Goal: Task Accomplishment & Management: Manage account settings

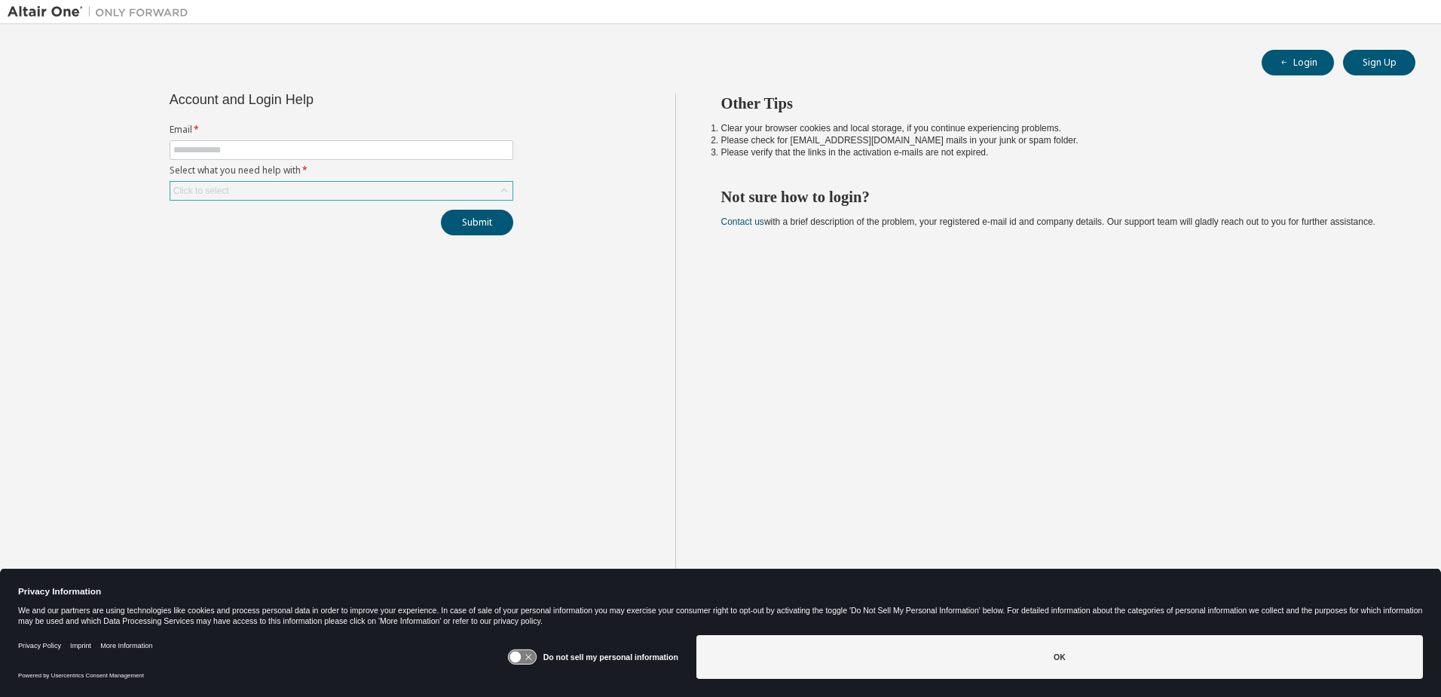
click at [356, 195] on div "Click to select" at bounding box center [341, 191] width 342 height 18
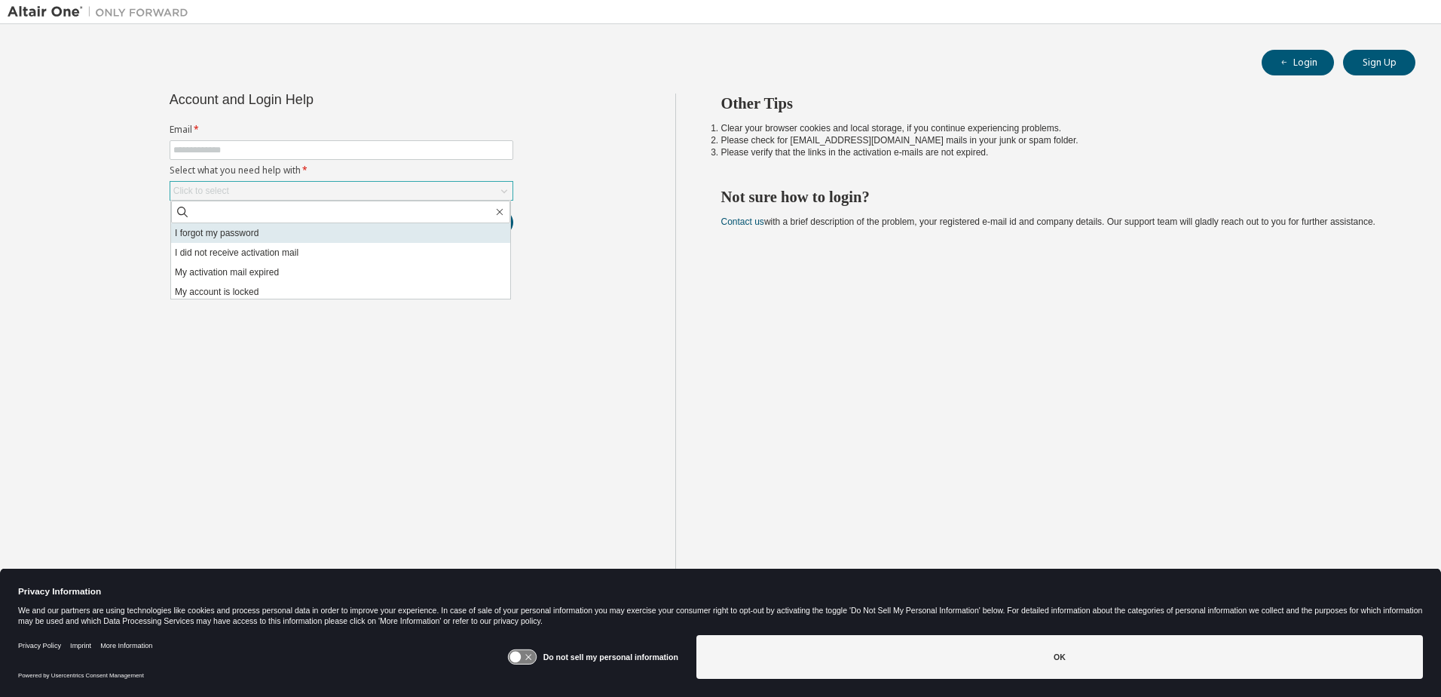
click at [346, 229] on li "I forgot my password" at bounding box center [340, 233] width 339 height 20
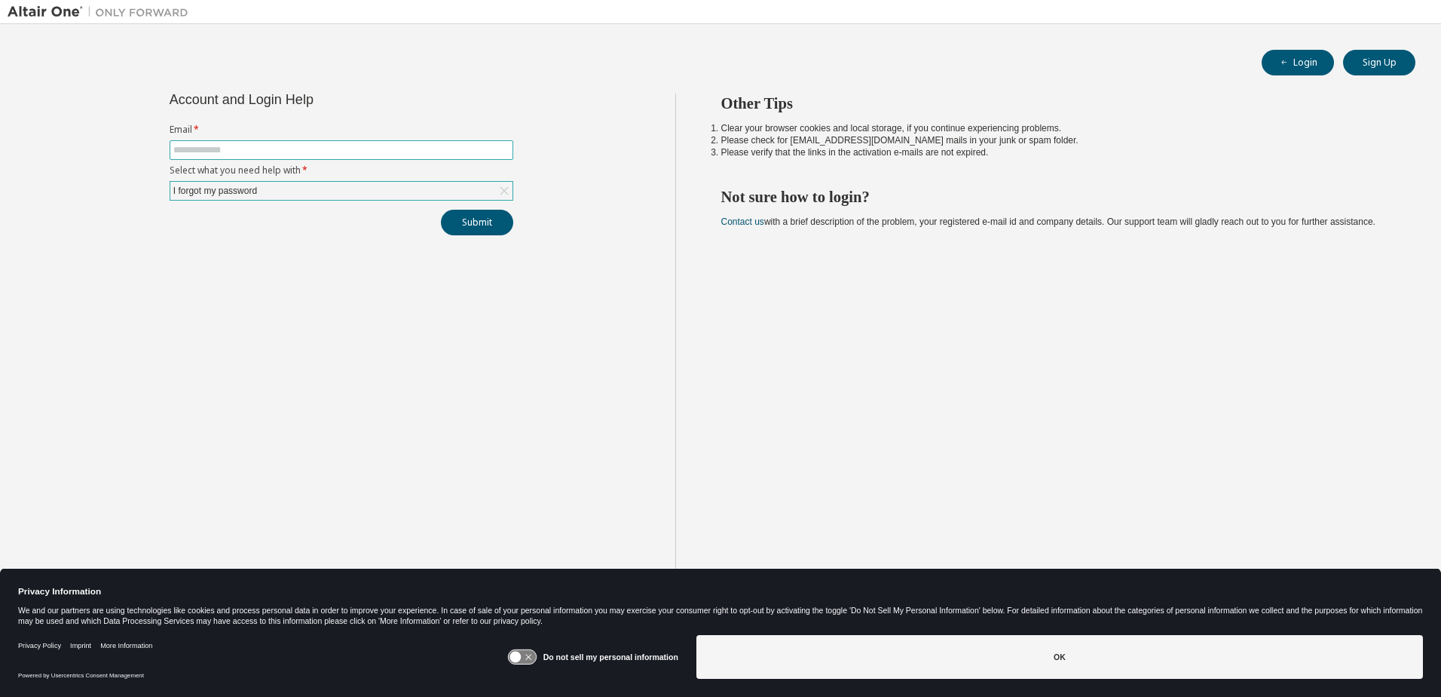
click at [366, 149] on input "text" at bounding box center [341, 150] width 336 height 12
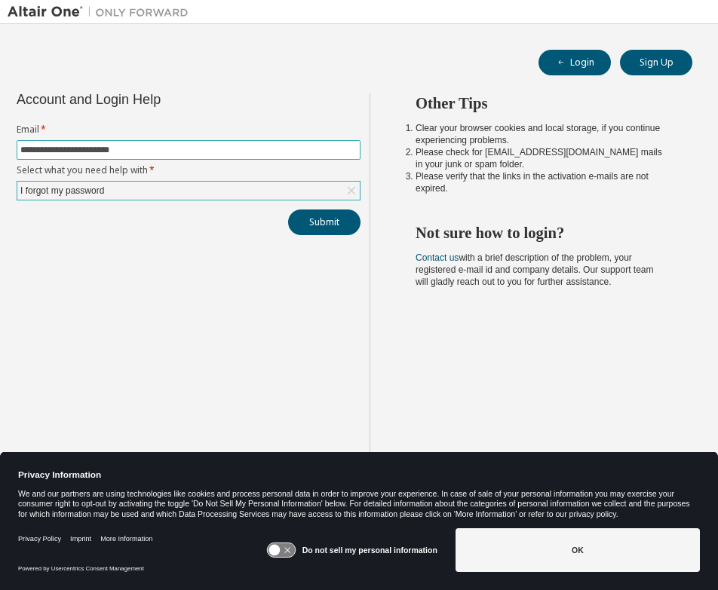
type input "**********"
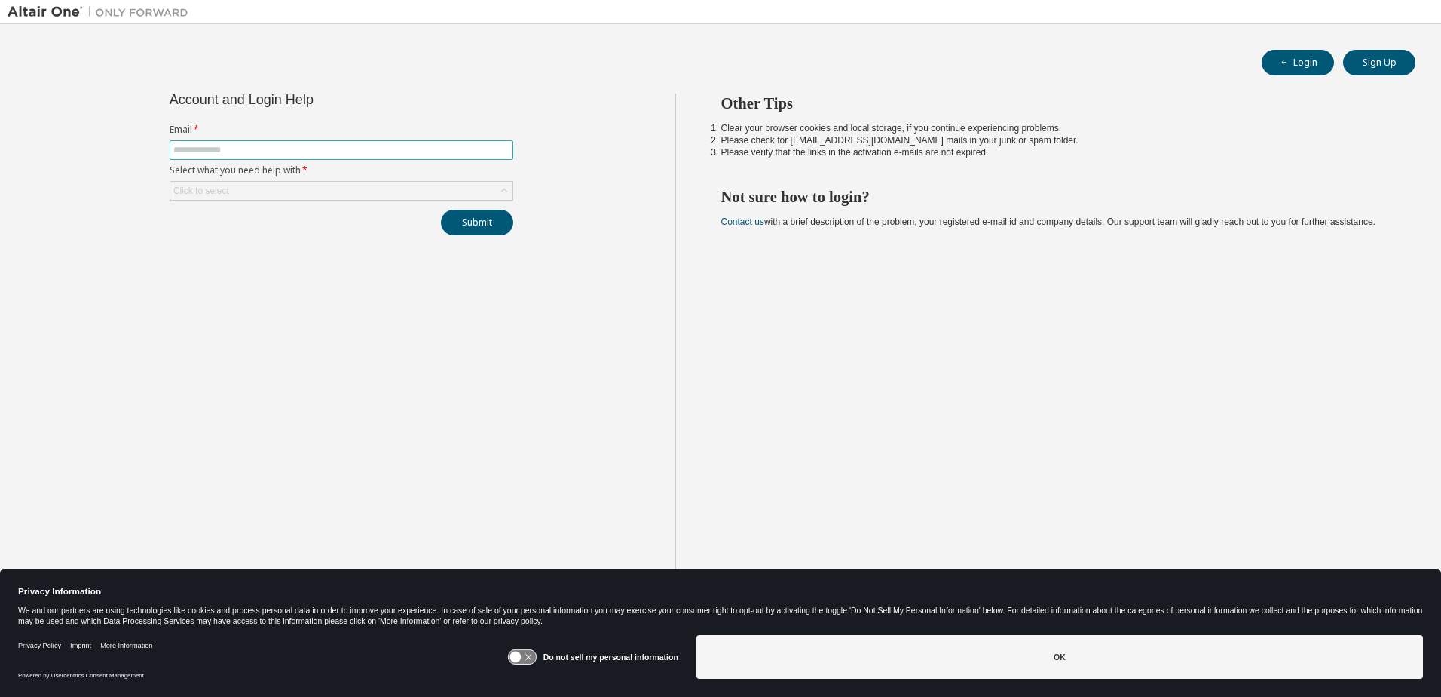
click at [384, 149] on input "text" at bounding box center [341, 150] width 336 height 12
type input "**********"
click at [406, 185] on div "Click to select" at bounding box center [341, 191] width 342 height 18
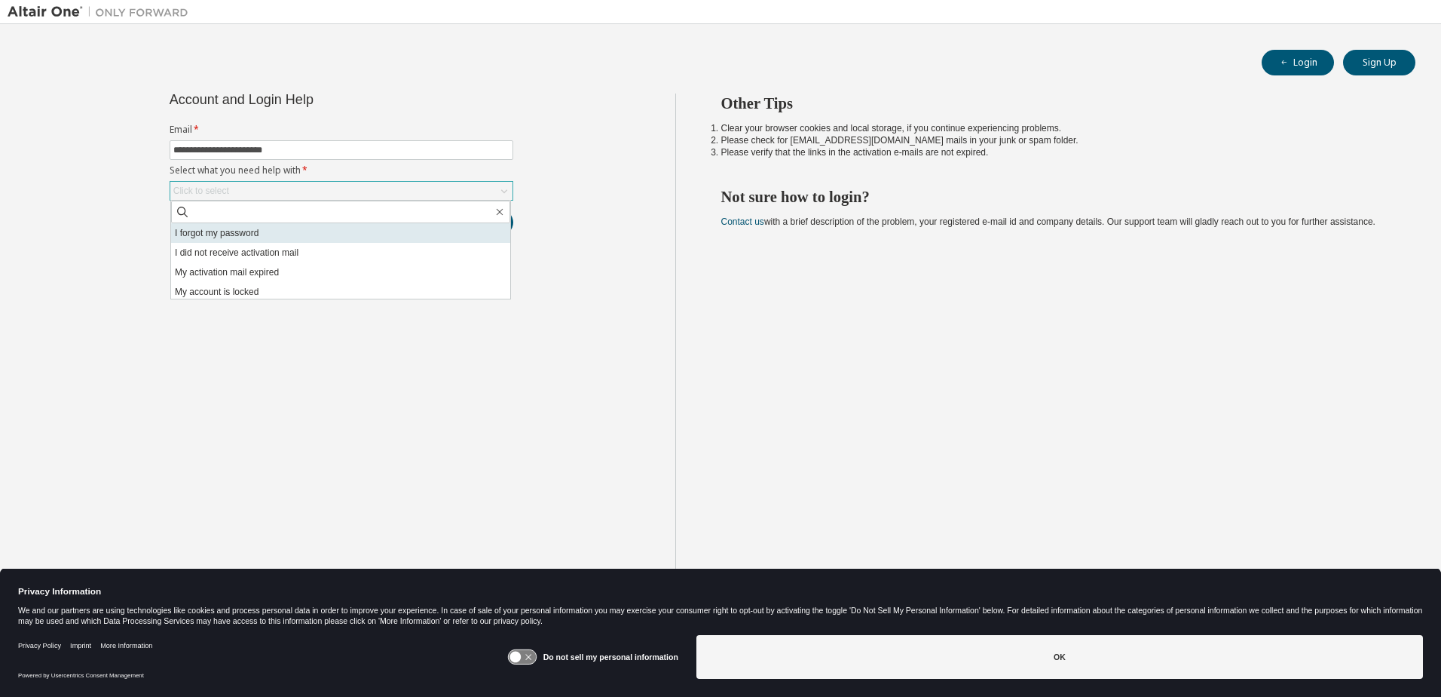
click at [388, 232] on li "I forgot my password" at bounding box center [340, 233] width 339 height 20
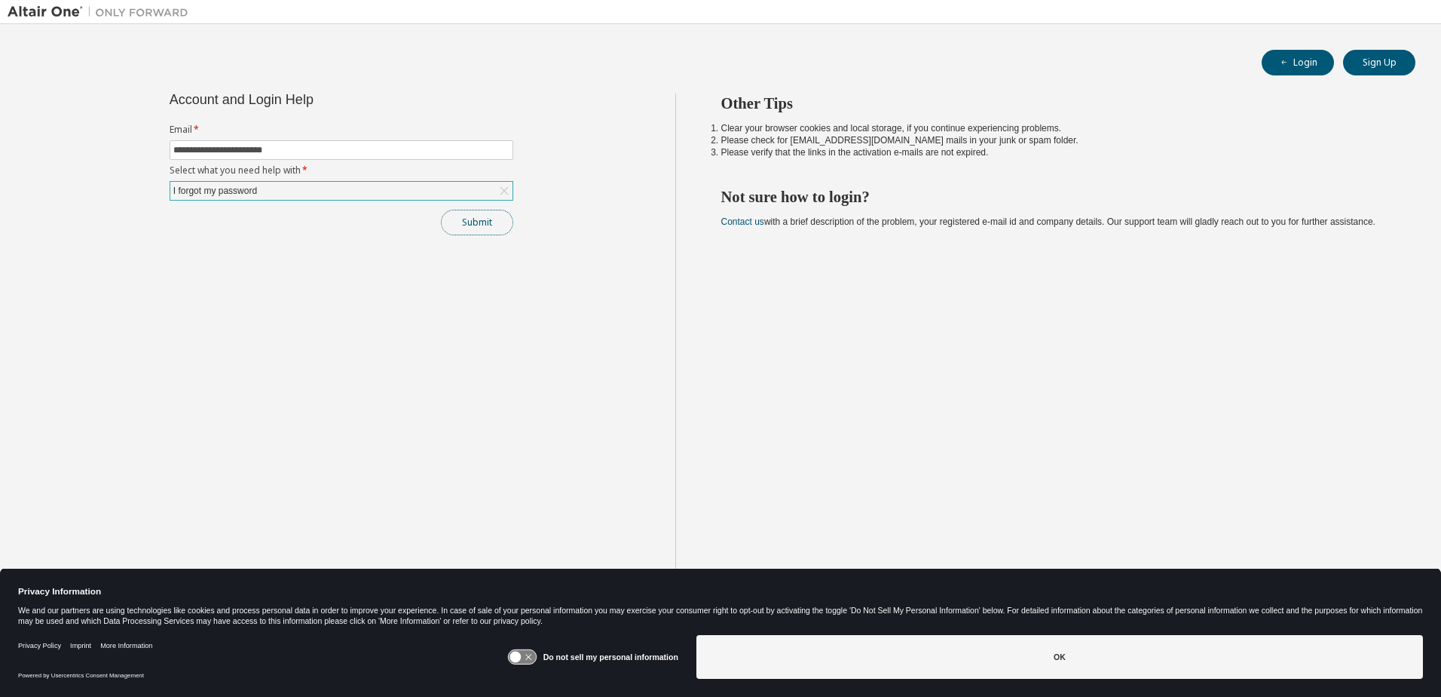
click at [478, 219] on button "Submit" at bounding box center [477, 223] width 72 height 26
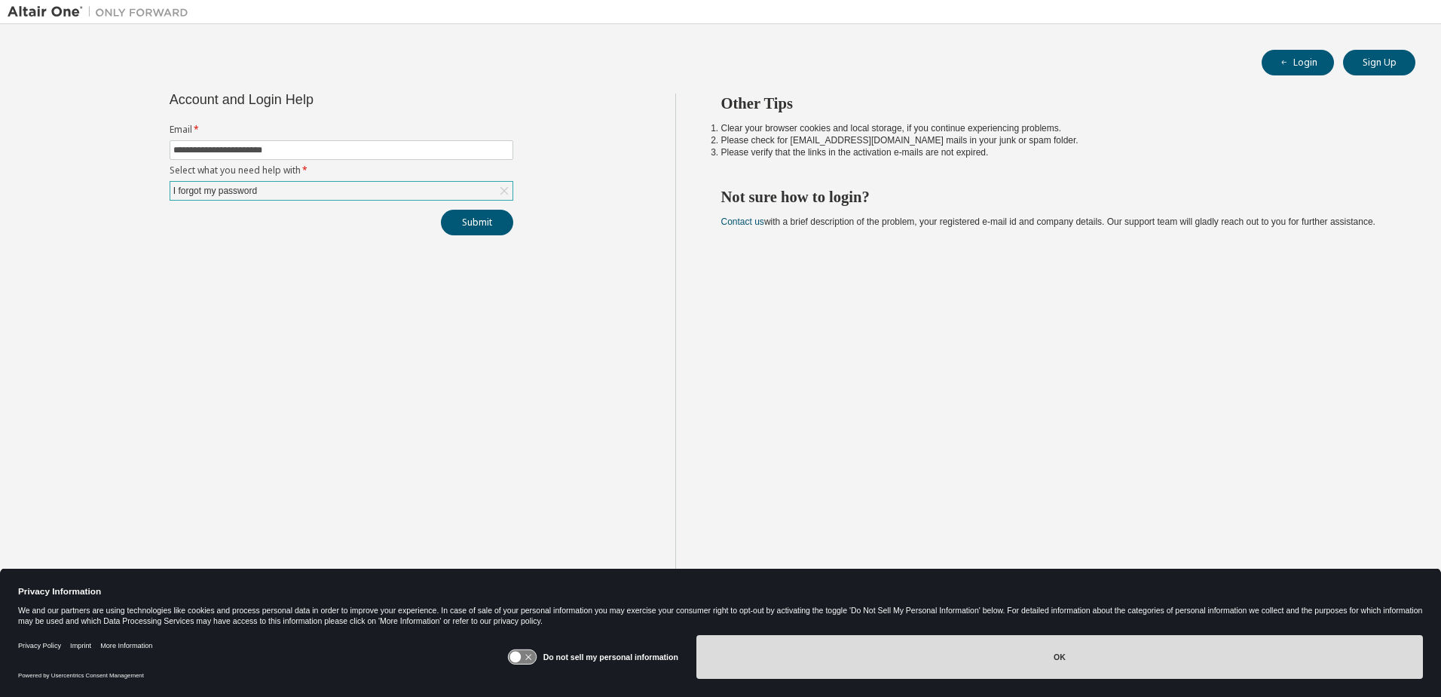
click at [1129, 666] on button "OK" at bounding box center [1060, 657] width 727 height 44
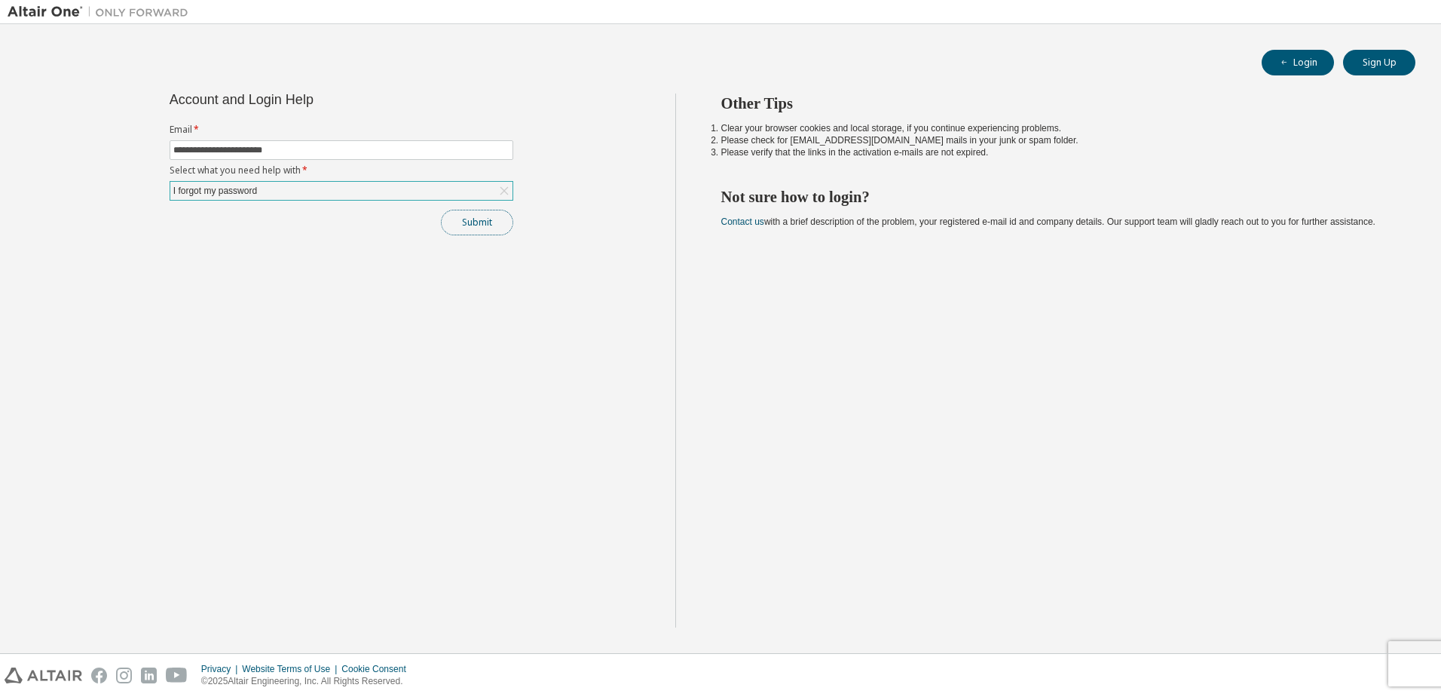
click at [458, 226] on button "Submit" at bounding box center [477, 223] width 72 height 26
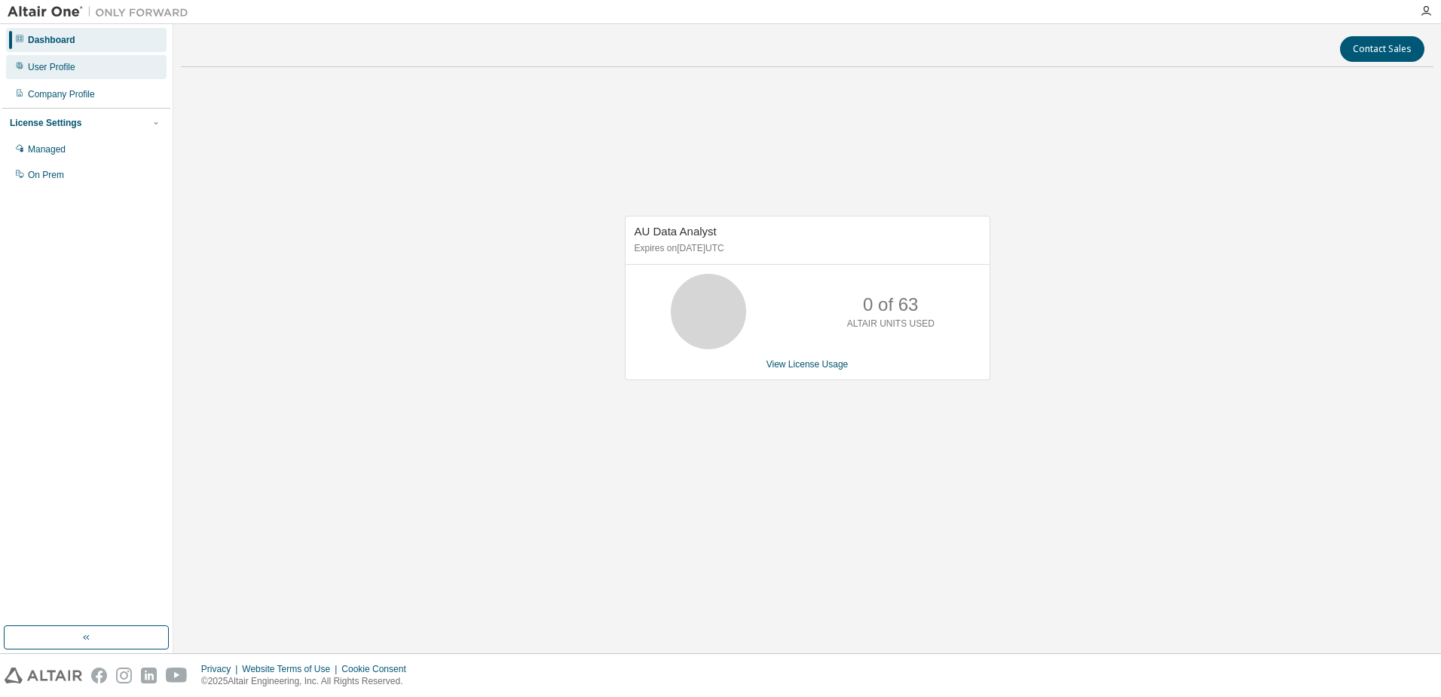
click at [127, 77] on div "User Profile" at bounding box center [86, 67] width 161 height 24
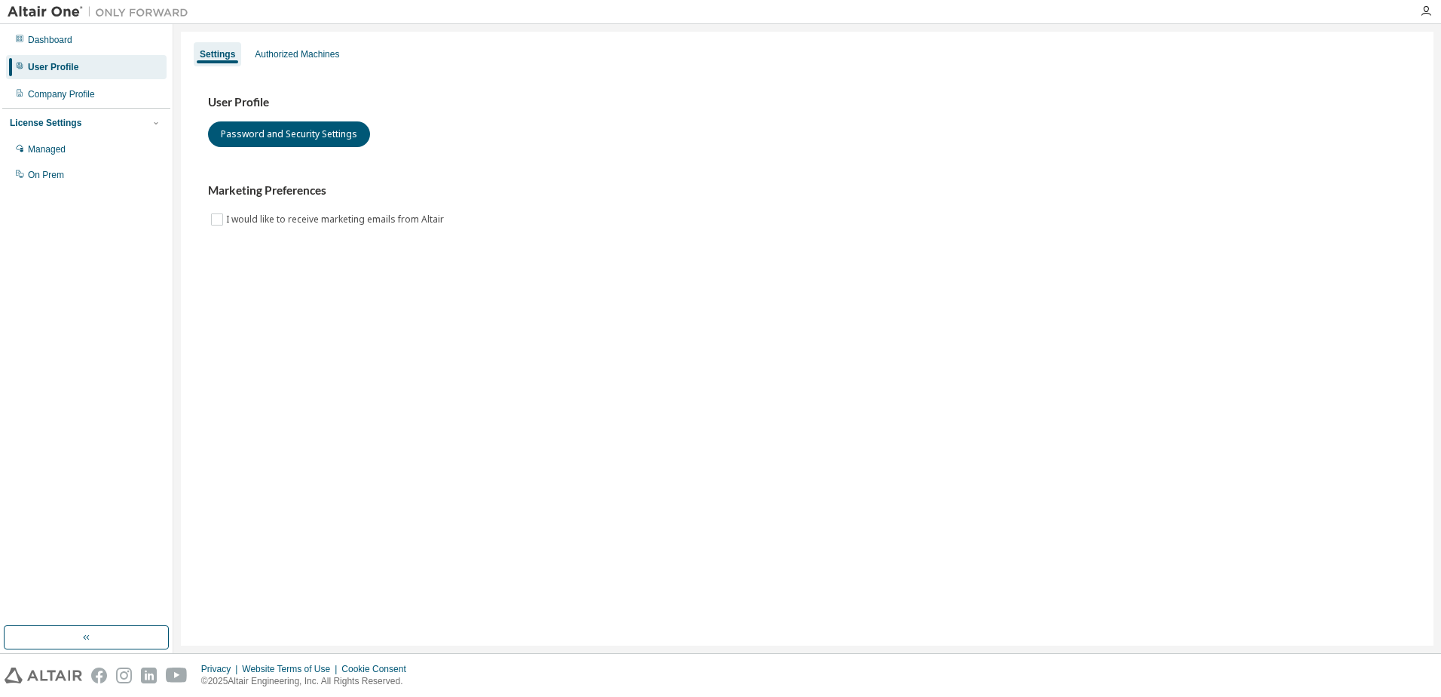
click at [112, 106] on div "Dashboard User Profile Company Profile License Settings Managed On Prem" at bounding box center [86, 107] width 168 height 162
click at [113, 99] on div "Company Profile" at bounding box center [86, 94] width 161 height 24
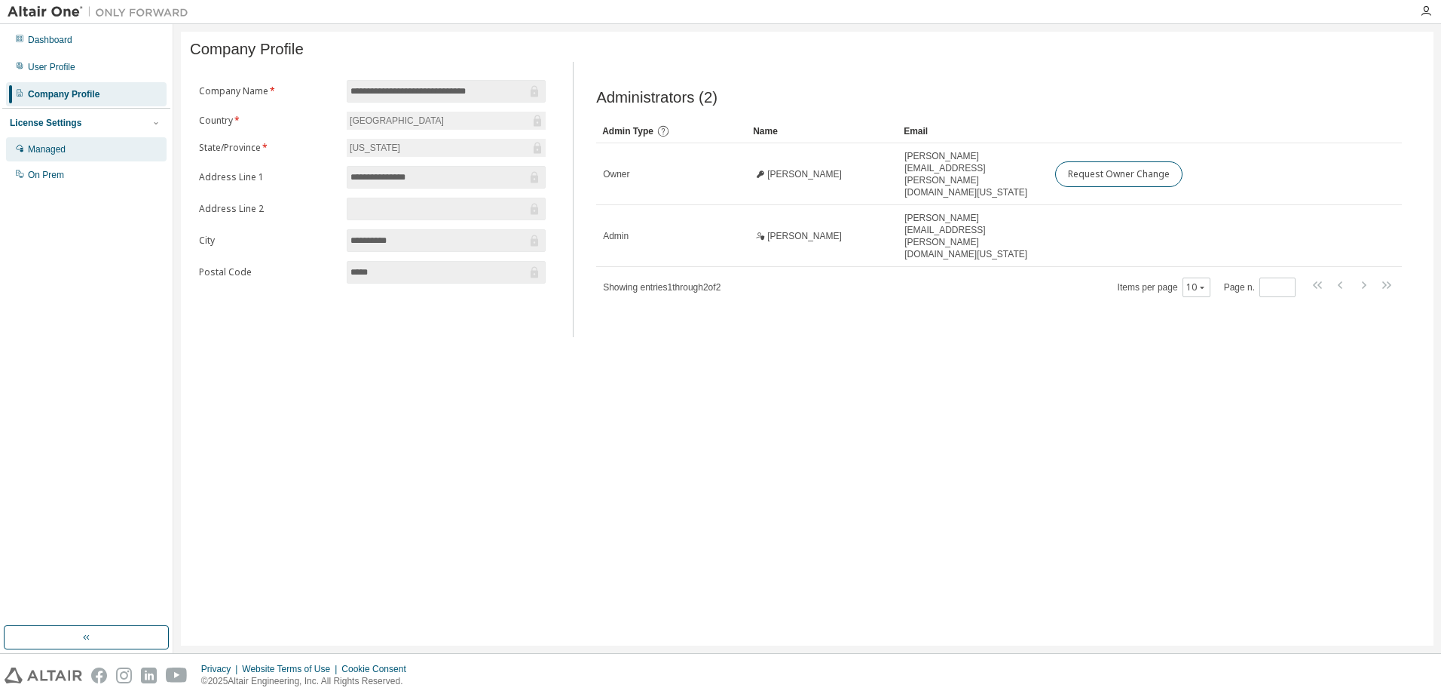
click at [66, 142] on div "Managed" at bounding box center [86, 149] width 161 height 24
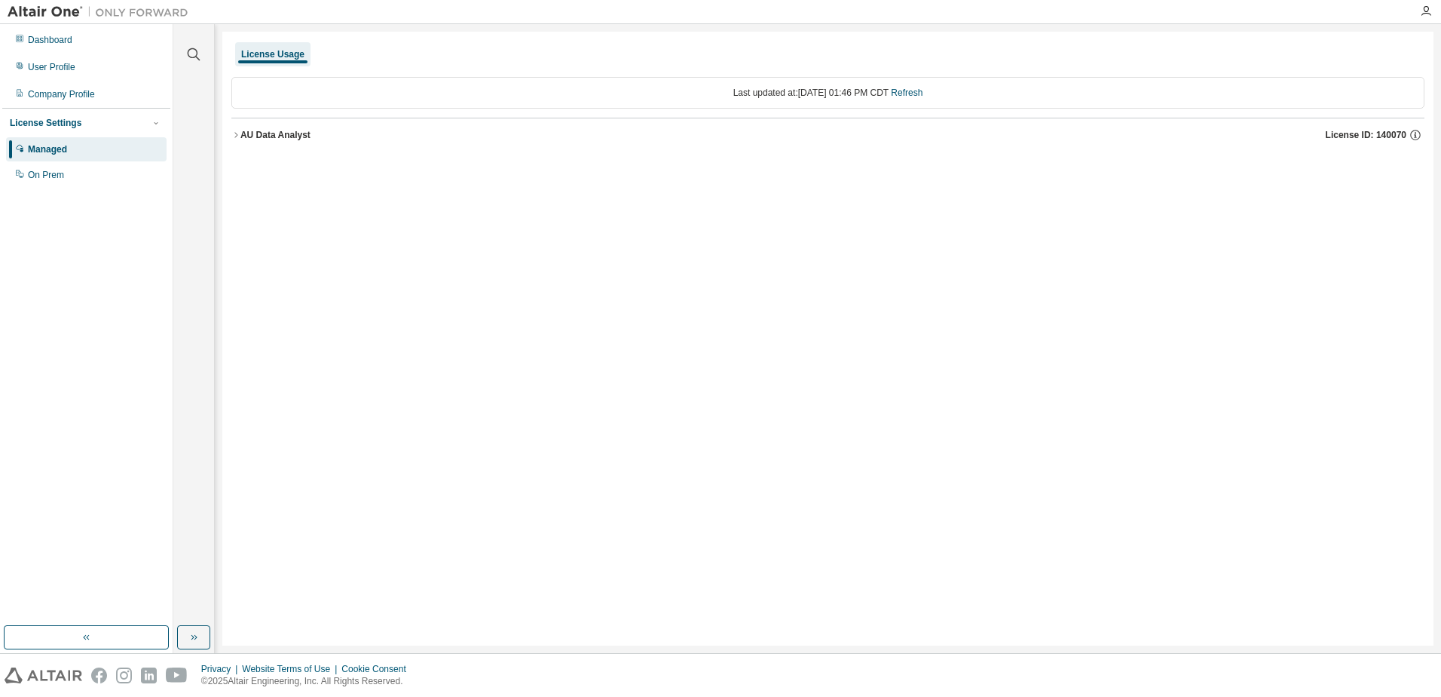
click at [242, 134] on div "AU Data Analyst" at bounding box center [275, 135] width 70 height 12
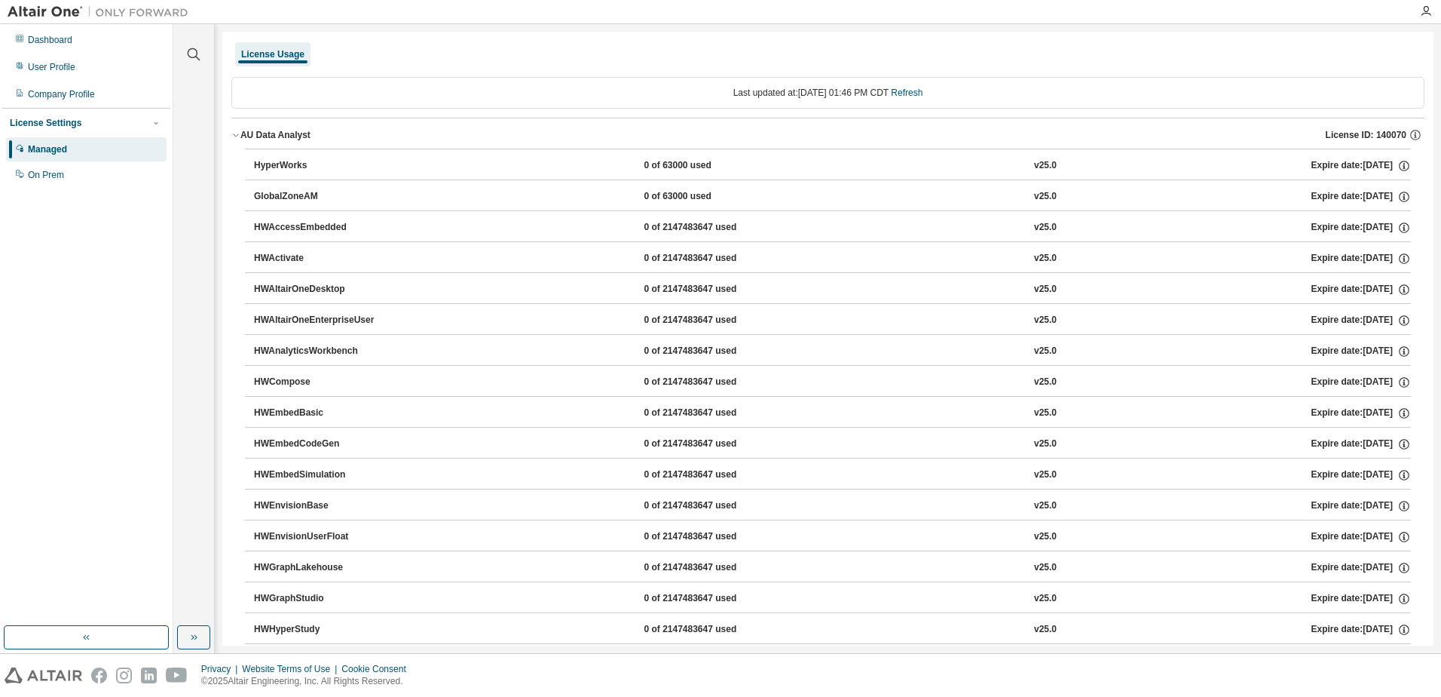
click at [235, 135] on icon "button" at bounding box center [235, 134] width 9 height 9
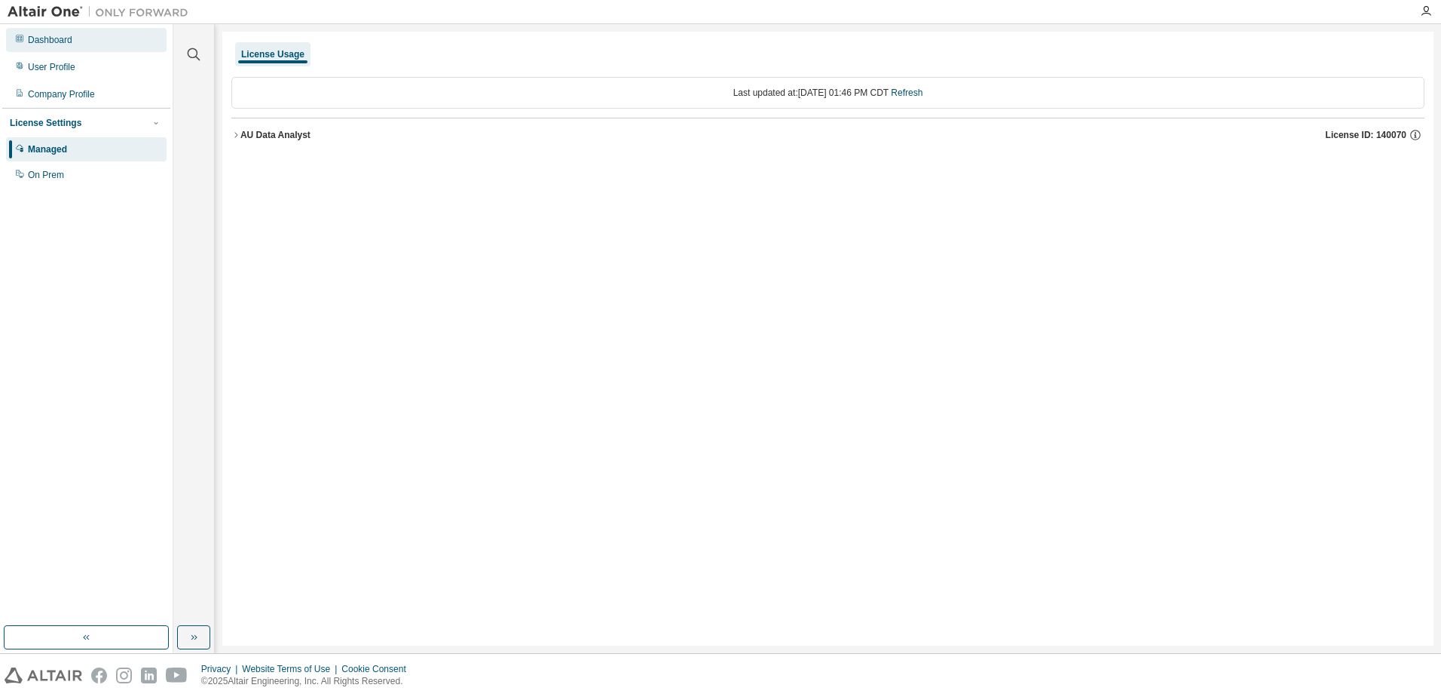
click at [58, 51] on div "Dashboard" at bounding box center [86, 40] width 161 height 24
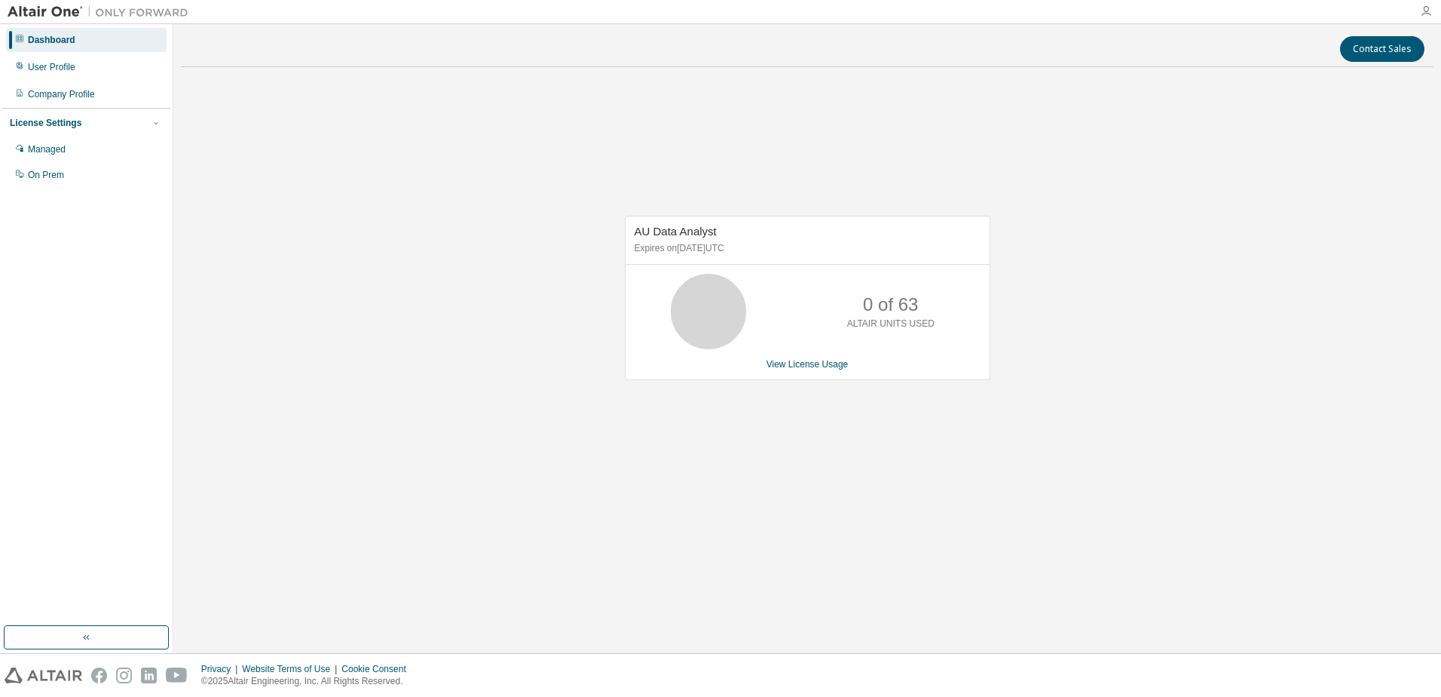
click at [1425, 14] on icon "button" at bounding box center [1426, 11] width 12 height 12
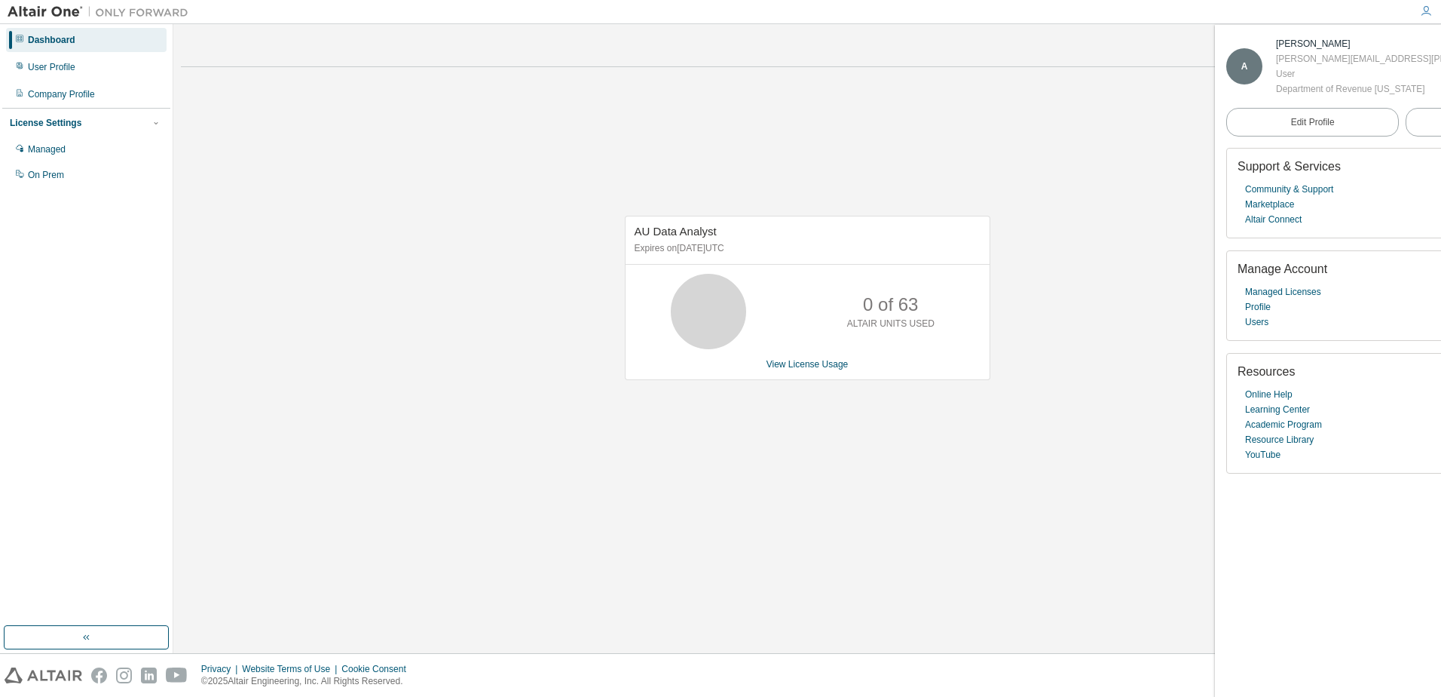
click at [1321, 287] on div "Managed Licenses Profile Users" at bounding box center [1403, 306] width 330 height 45
click at [1315, 287] on link "Managed Licenses" at bounding box center [1283, 291] width 76 height 15
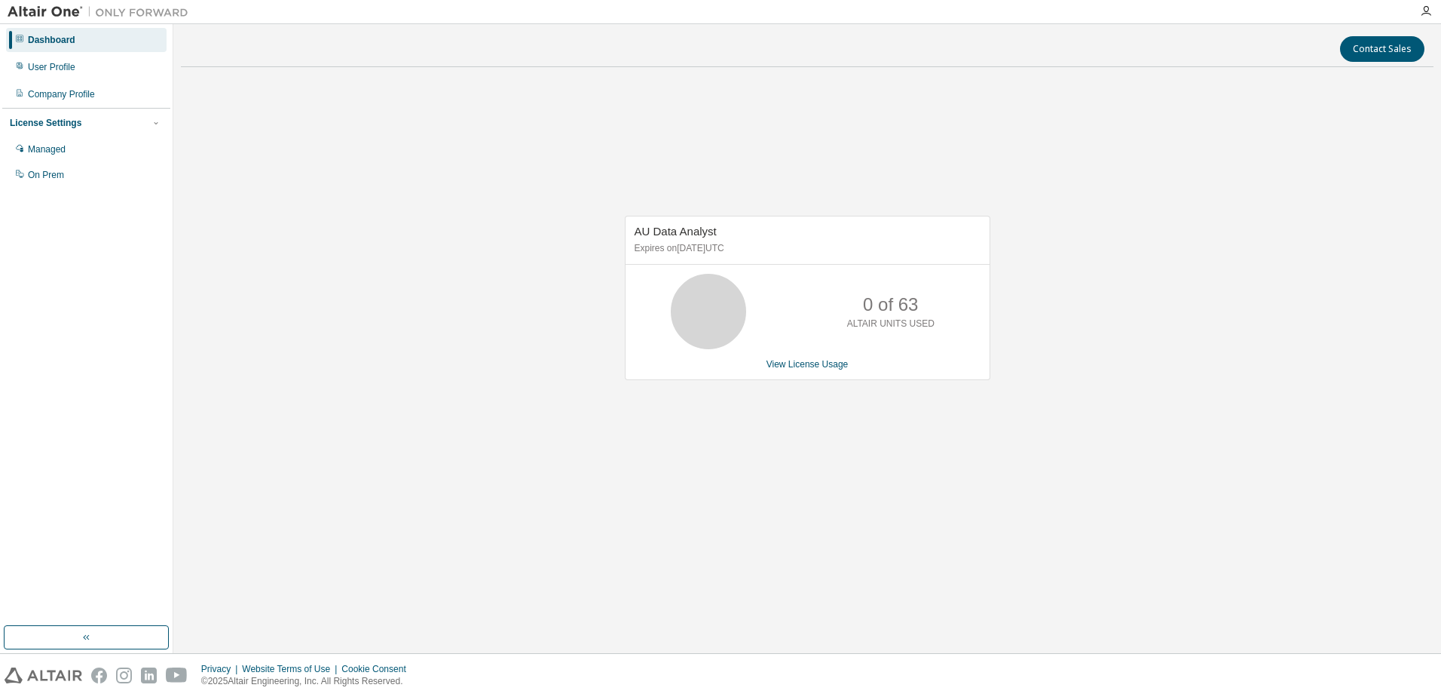
click at [113, 128] on div "License Settings" at bounding box center [86, 123] width 153 height 14
click at [76, 71] on div "User Profile" at bounding box center [86, 67] width 161 height 24
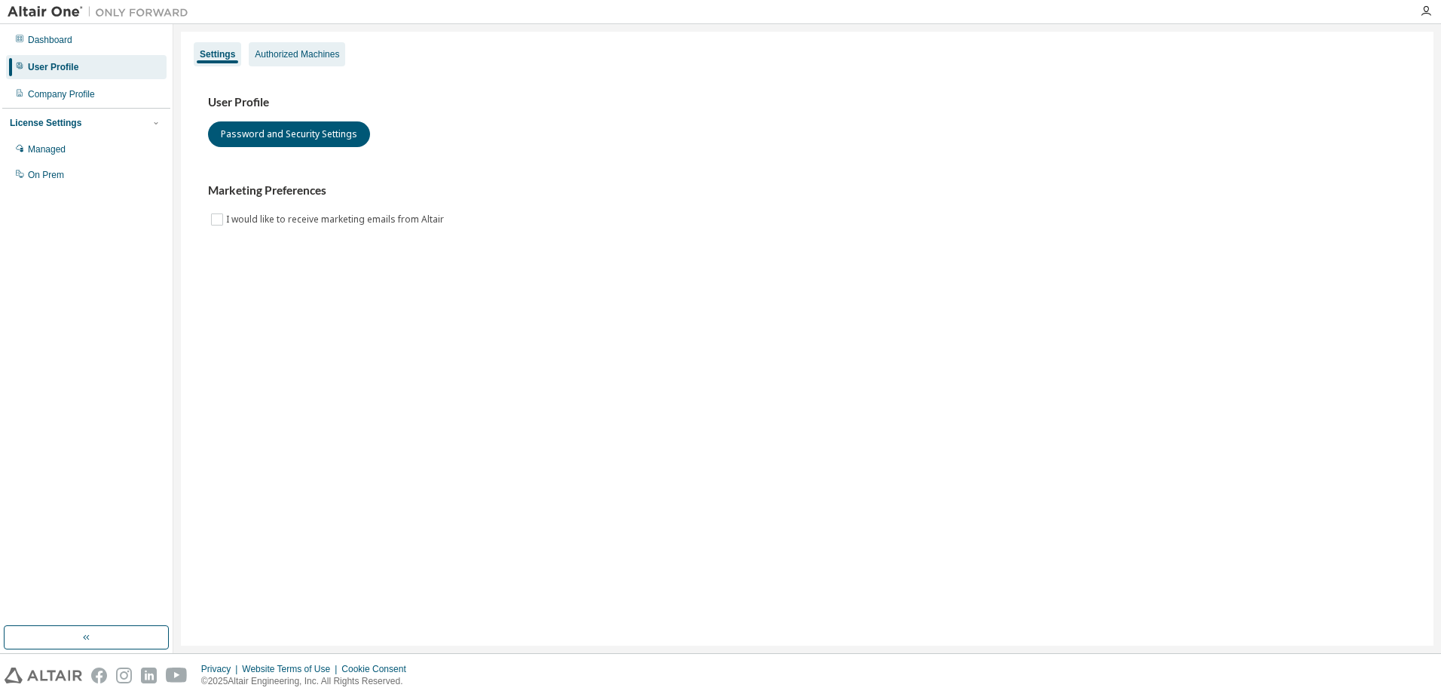
click at [315, 60] on div "Authorized Machines" at bounding box center [297, 54] width 84 height 12
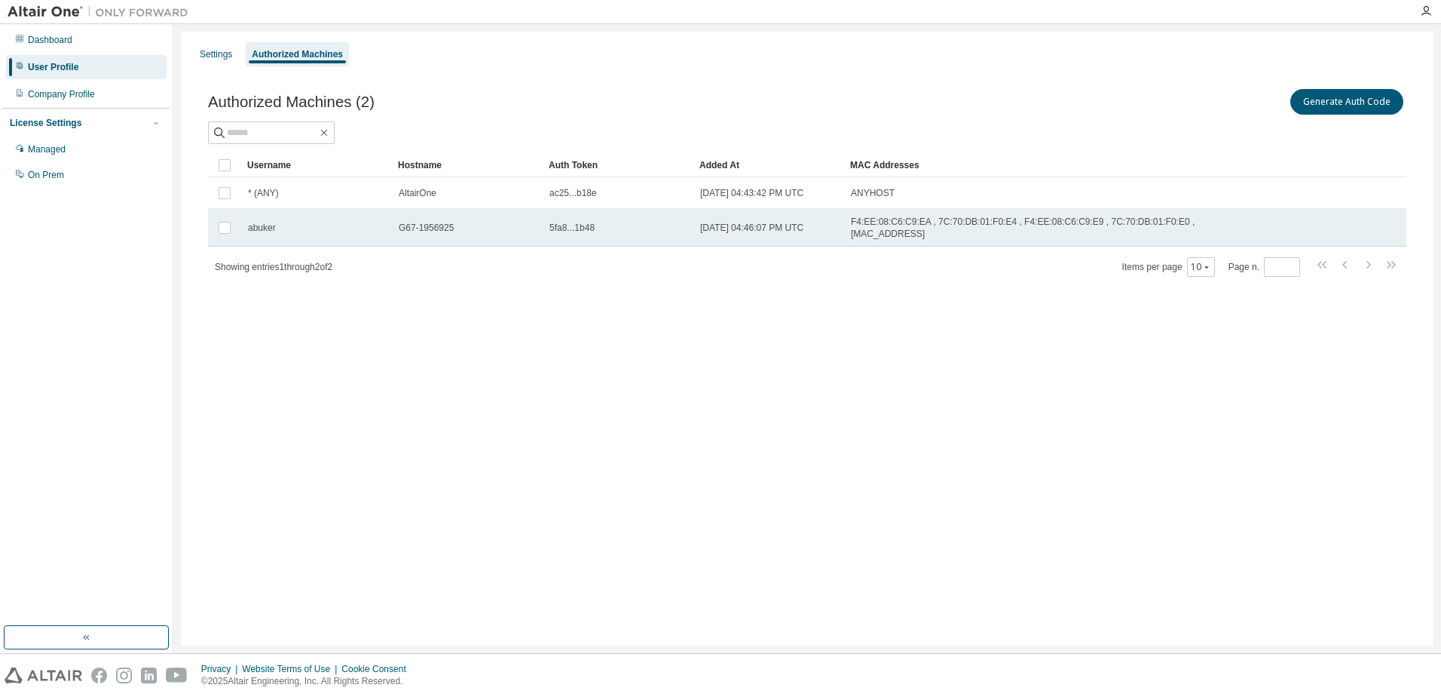
click at [697, 227] on td "[DATE] 04:46:07 PM UTC" at bounding box center [769, 228] width 151 height 38
click at [1252, 98] on button "Generate Auth Code" at bounding box center [1234, 102] width 113 height 26
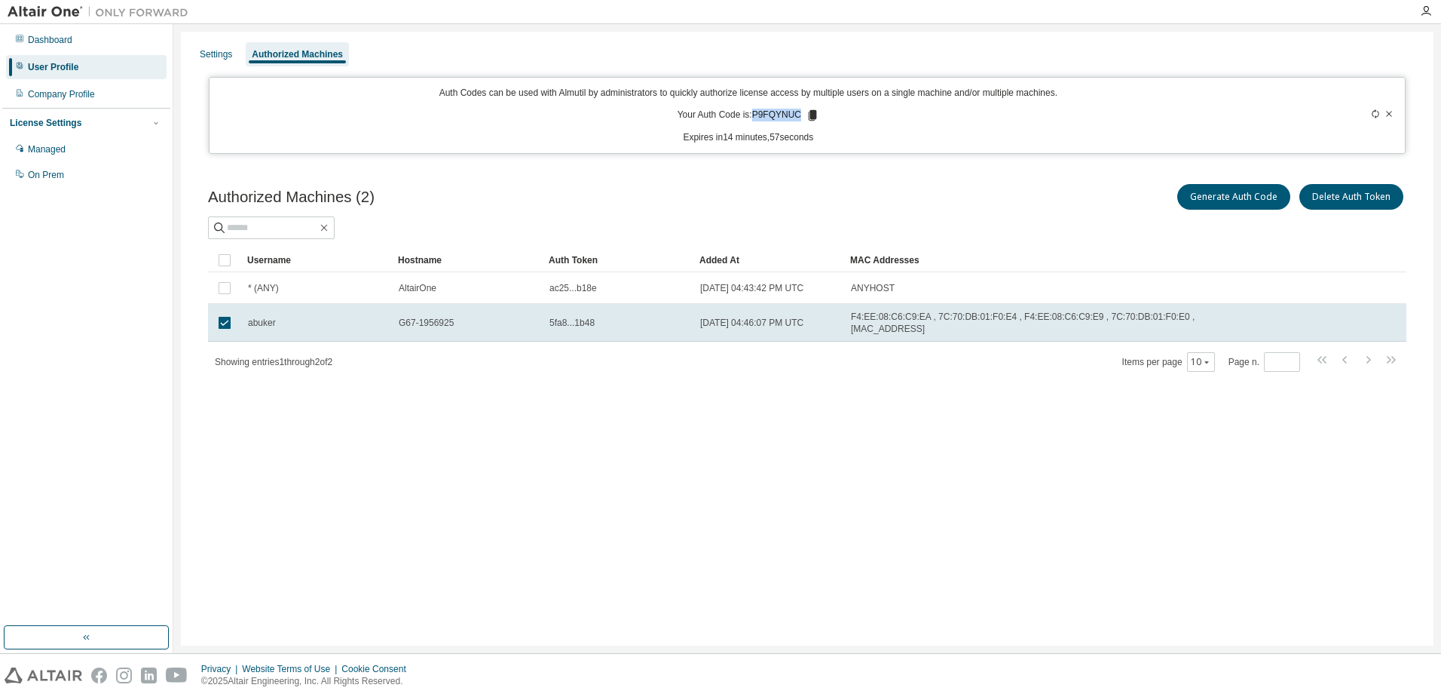
drag, startPoint x: 801, startPoint y: 110, endPoint x: 755, endPoint y: 111, distance: 45.2
click at [755, 111] on p "Your Auth Code is: P9FQYNUC" at bounding box center [749, 116] width 142 height 14
drag, startPoint x: 755, startPoint y: 111, endPoint x: 765, endPoint y: 115, distance: 10.5
copy p "P9FQYNUC"
